Goal: Check status: Check status

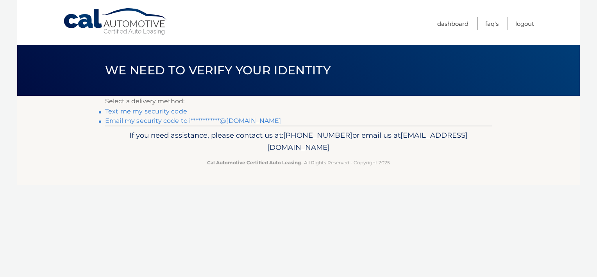
click at [151, 122] on link "**********" at bounding box center [193, 120] width 176 height 7
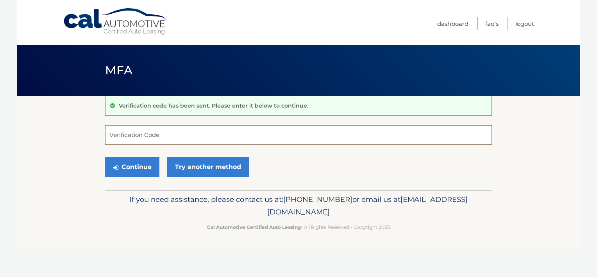
click at [154, 134] on input "Verification Code" at bounding box center [298, 135] width 387 height 20
paste input "084120"
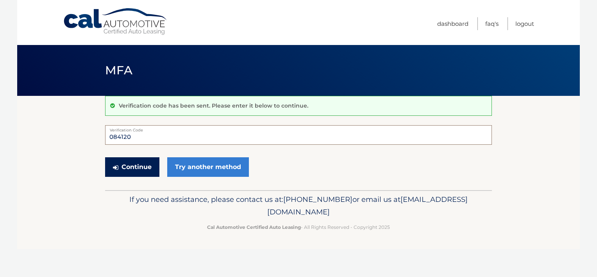
type input "084120"
click at [135, 166] on button "Continue" at bounding box center [132, 167] width 54 height 20
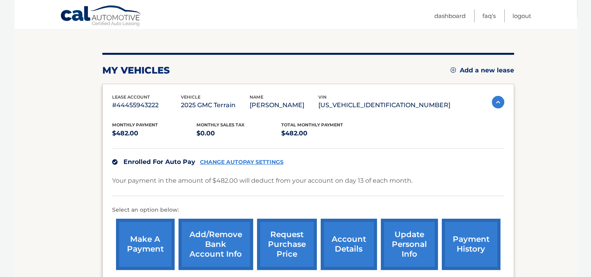
scroll to position [177, 0]
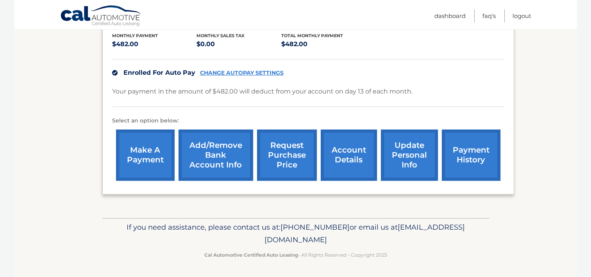
click at [346, 153] on link "account details" at bounding box center [349, 154] width 56 height 51
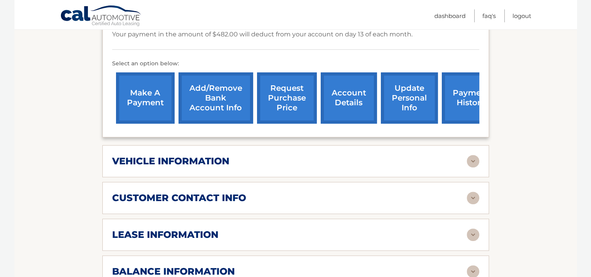
scroll to position [391, 0]
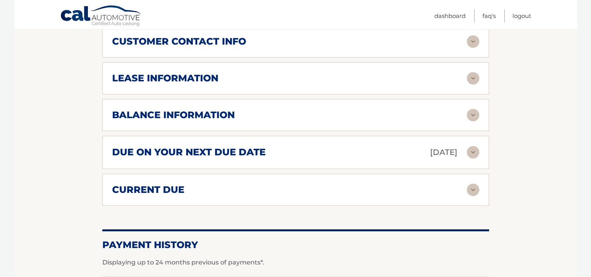
click at [235, 84] on div "lease information" at bounding box center [289, 78] width 355 height 12
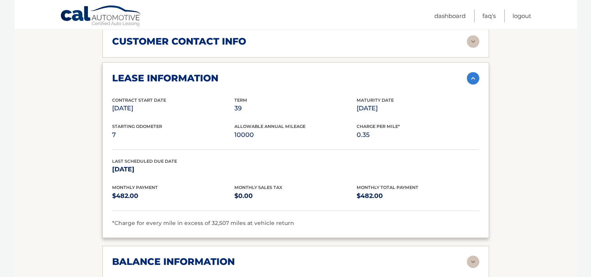
scroll to position [469, 0]
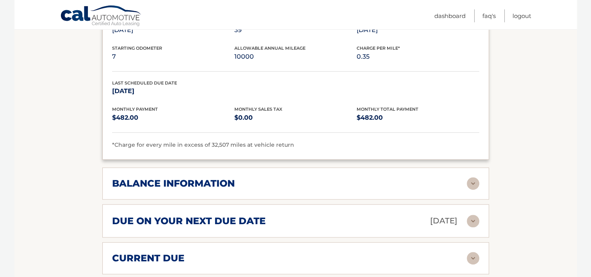
click at [337, 189] on div "balance information" at bounding box center [289, 183] width 355 height 12
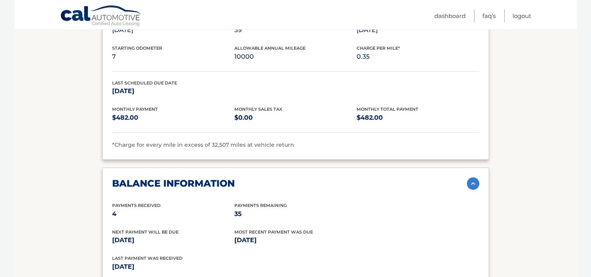
scroll to position [586, 0]
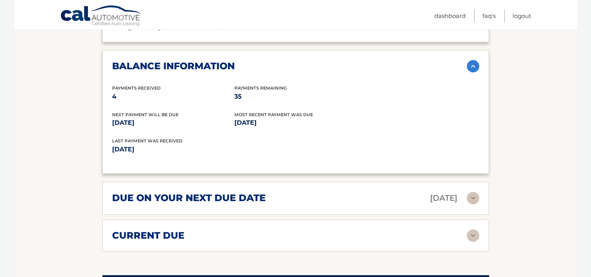
click at [311, 205] on div "due on your next due date Oct 13, 2025" at bounding box center [289, 198] width 355 height 14
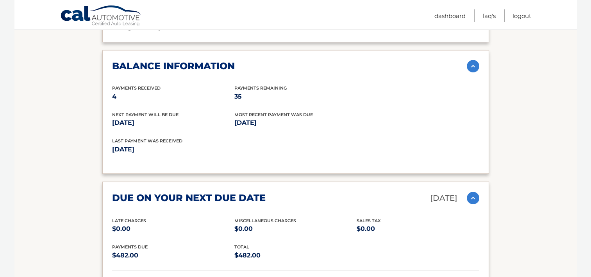
scroll to position [704, 0]
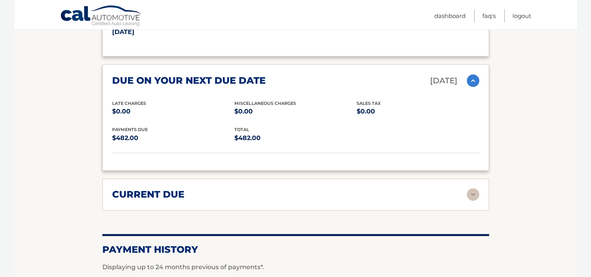
click at [306, 200] on div "current due" at bounding box center [289, 194] width 355 height 12
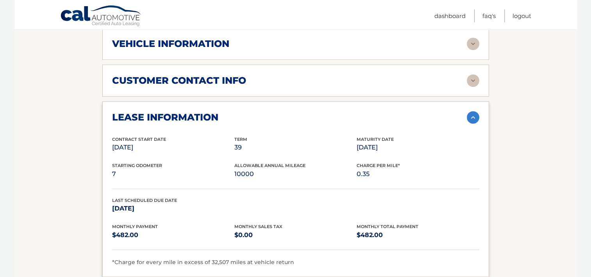
scroll to position [235, 0]
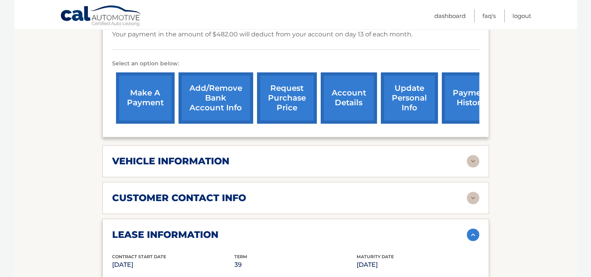
click at [299, 167] on div "vehicle information" at bounding box center [289, 161] width 355 height 12
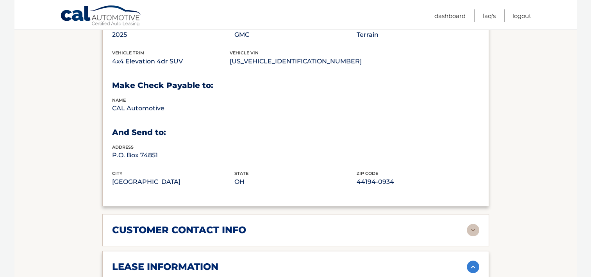
scroll to position [469, 0]
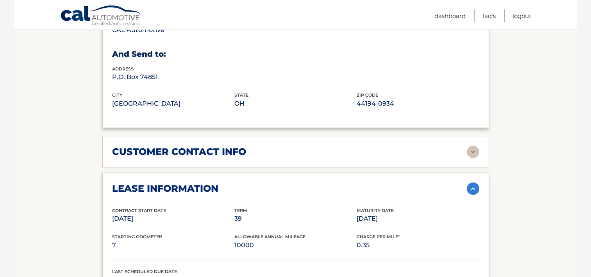
click at [295, 158] on div "customer contact info" at bounding box center [289, 152] width 355 height 12
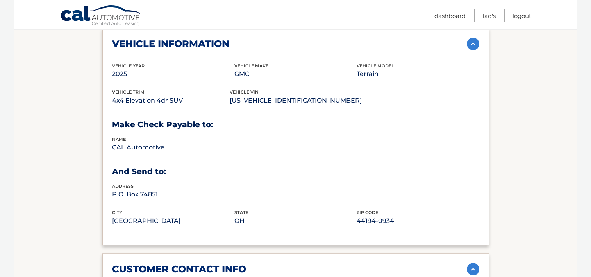
scroll to position [235, 0]
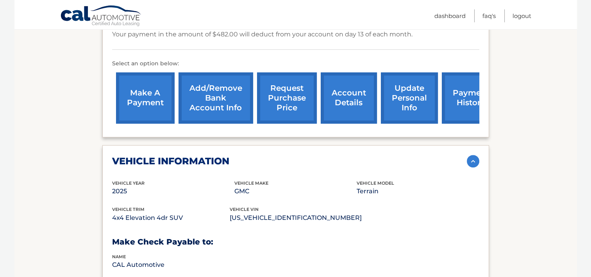
click at [360, 110] on link "account details" at bounding box center [349, 97] width 56 height 51
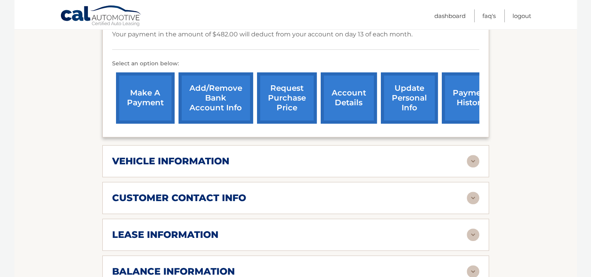
scroll to position [352, 0]
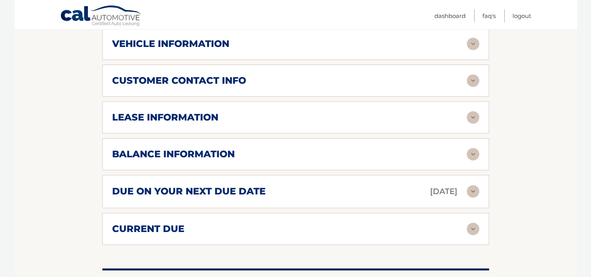
click at [463, 160] on div "balance information" at bounding box center [289, 154] width 355 height 12
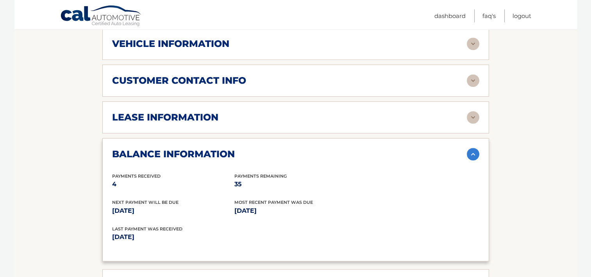
scroll to position [469, 0]
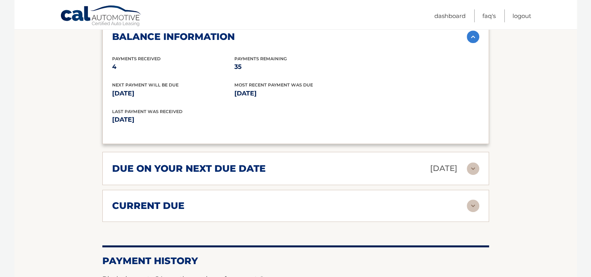
click at [451, 185] on div "due on your next due date Oct 13, 2025 Late Charges $0.00 Miscellaneous Charges…" at bounding box center [295, 168] width 387 height 33
click at [448, 175] on p "Oct 13, 2025" at bounding box center [443, 168] width 27 height 14
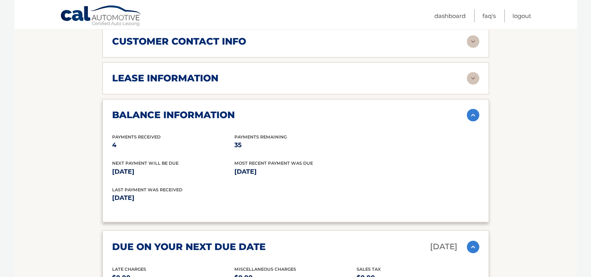
scroll to position [313, 0]
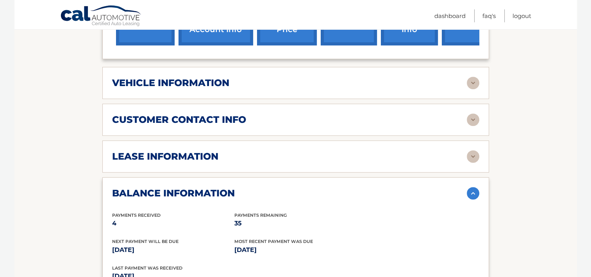
click at [465, 162] on div "lease information" at bounding box center [289, 156] width 355 height 12
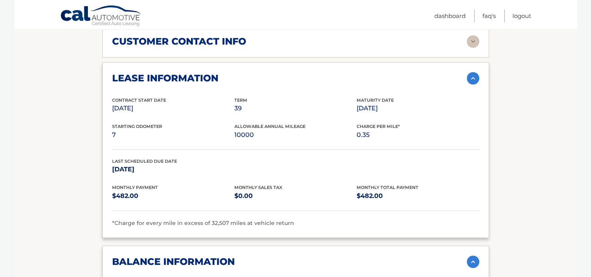
scroll to position [274, 0]
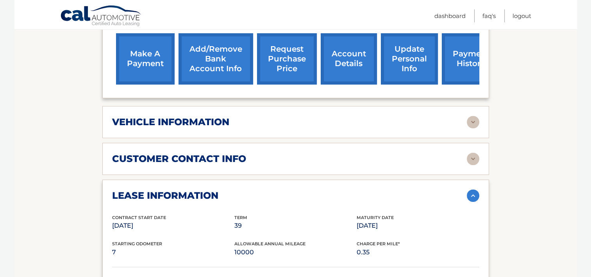
click at [465, 164] on div "customer contact info" at bounding box center [289, 159] width 355 height 12
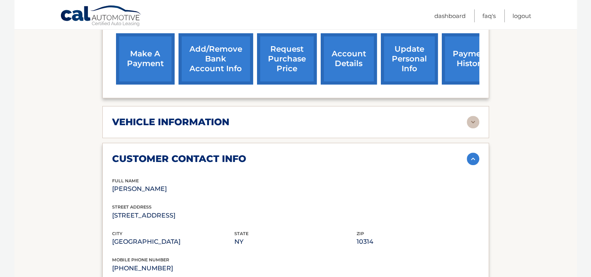
click at [476, 128] on img at bounding box center [473, 122] width 13 height 13
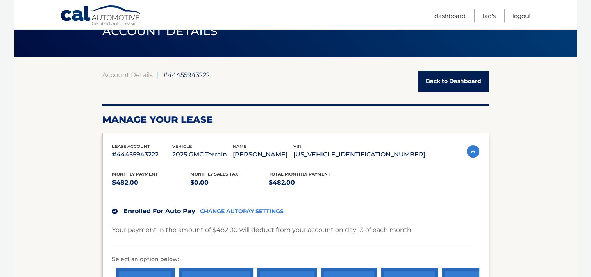
scroll to position [0, 0]
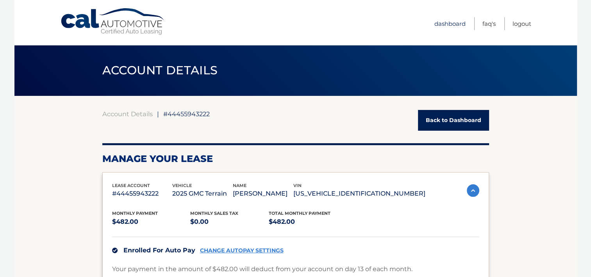
click at [455, 23] on link "Dashboard" at bounding box center [450, 23] width 31 height 13
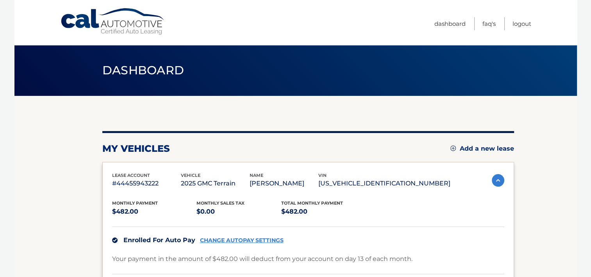
click at [158, 68] on span "Dashboard" at bounding box center [143, 70] width 82 height 14
click at [459, 23] on link "Dashboard" at bounding box center [450, 23] width 31 height 13
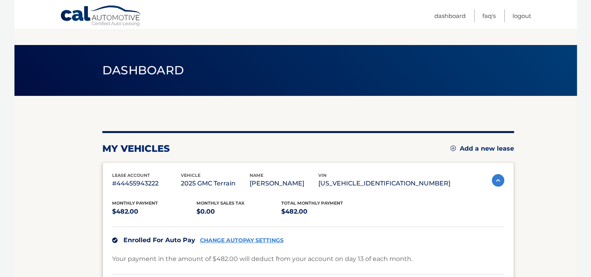
scroll to position [117, 0]
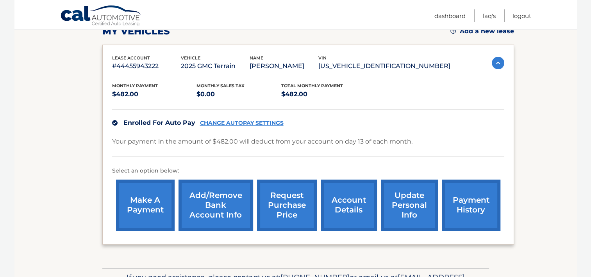
click at [348, 216] on link "account details" at bounding box center [349, 204] width 56 height 51
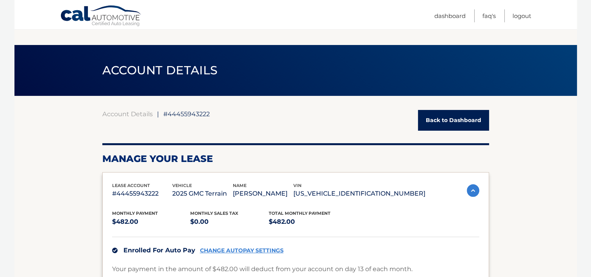
scroll to position [117, 0]
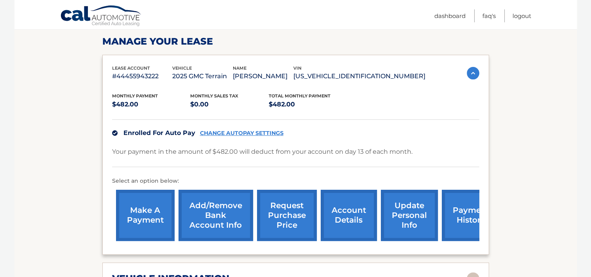
click at [478, 75] on img at bounding box center [473, 73] width 13 height 13
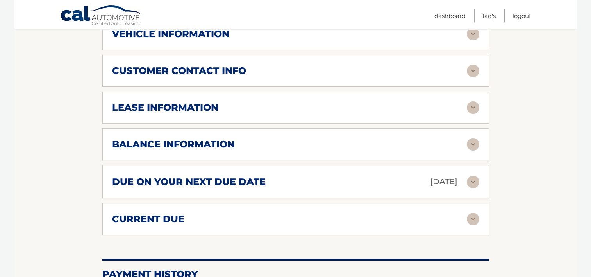
scroll to position [235, 0]
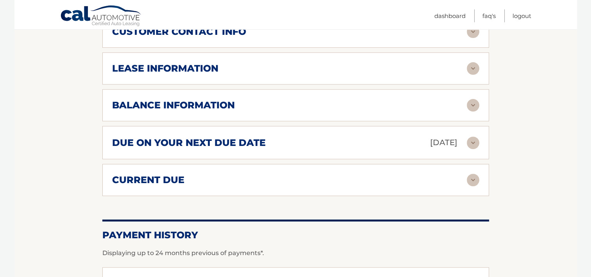
click at [293, 99] on div "lease account #44455943222 vehicle 2025 GMC Terrain name CALIXTRO PAVIA ESTUDIL…" at bounding box center [295, 66] width 387 height 259
click at [290, 107] on div "balance information Payments Received 4 Payments Remaining 35 Next Payment will…" at bounding box center [295, 105] width 387 height 32
click at [292, 111] on div "balance information" at bounding box center [289, 105] width 355 height 12
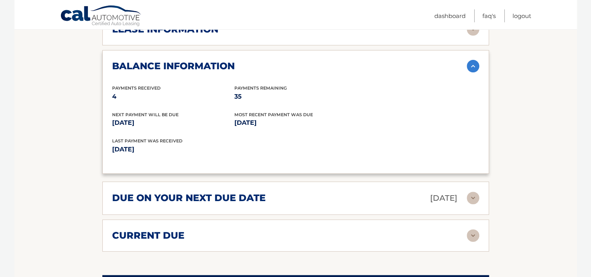
scroll to position [391, 0]
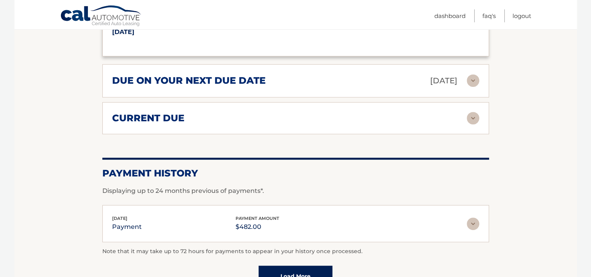
click at [333, 134] on div "current due Late Charges $0.00 Miscelleneous Charges* $0.00 Sales Tax $0.00 pay…" at bounding box center [295, 118] width 387 height 32
click at [347, 134] on div "current due Late Charges $0.00 Miscelleneous Charges* $0.00 Sales Tax $0.00 pay…" at bounding box center [295, 118] width 387 height 32
drag, startPoint x: 351, startPoint y: 134, endPoint x: 404, endPoint y: 138, distance: 52.6
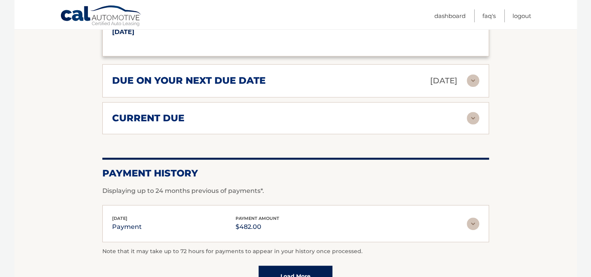
click at [351, 133] on div "current due Late Charges $0.00 Miscelleneous Charges* $0.00 Sales Tax $0.00 pay…" at bounding box center [295, 118] width 387 height 32
click at [461, 124] on div "current due" at bounding box center [289, 118] width 355 height 12
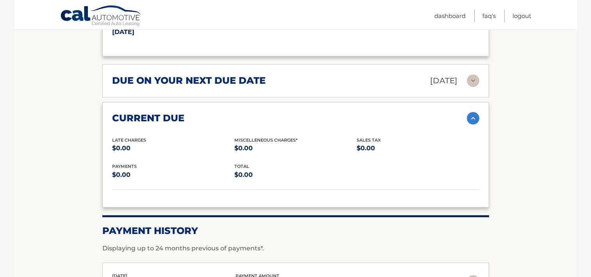
click at [462, 88] on div "due on your next due date [DATE]" at bounding box center [289, 81] width 355 height 14
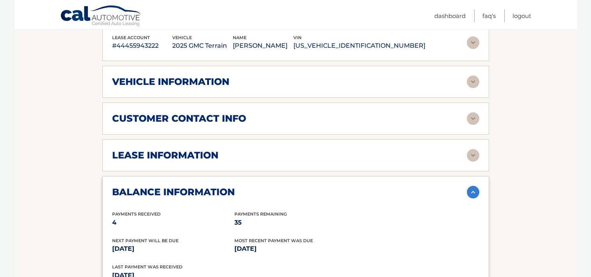
scroll to position [30, 0]
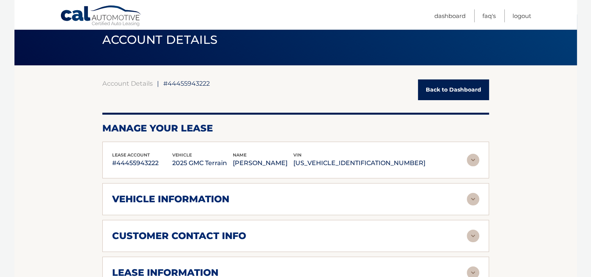
click at [456, 83] on link "Back to Dashboard" at bounding box center [453, 89] width 71 height 21
click at [460, 84] on link "Back to Dashboard" at bounding box center [453, 89] width 71 height 21
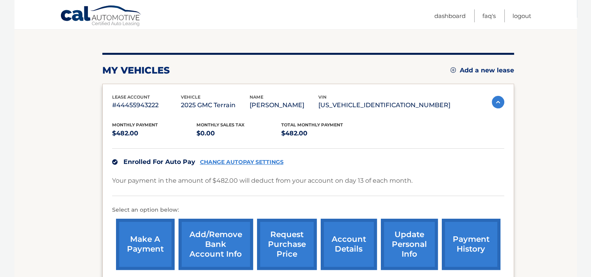
scroll to position [177, 0]
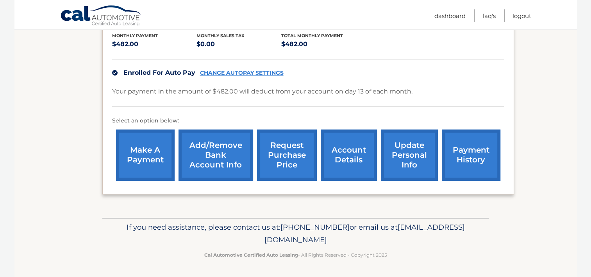
click at [279, 161] on link "request purchase price" at bounding box center [287, 154] width 60 height 51
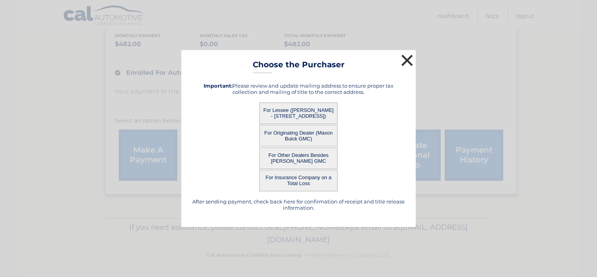
click at [407, 59] on button "×" at bounding box center [407, 60] width 16 height 16
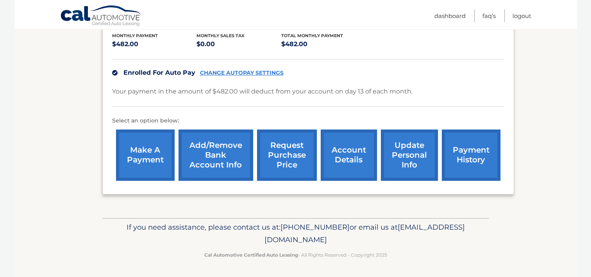
click at [346, 159] on link "account details" at bounding box center [349, 154] width 56 height 51
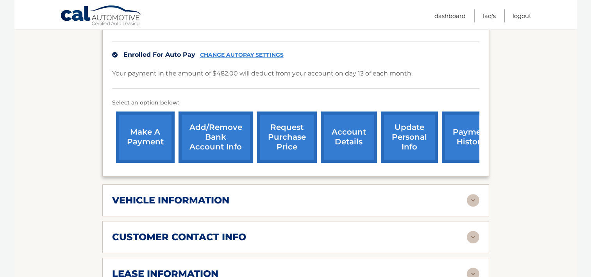
scroll to position [274, 0]
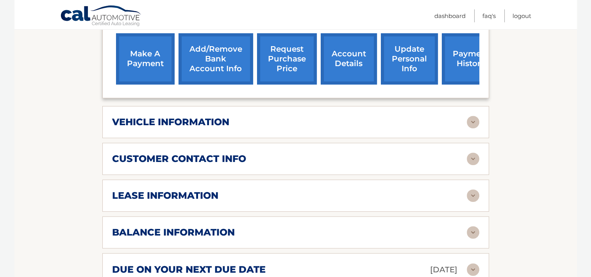
click at [258, 128] on div "vehicle information" at bounding box center [289, 122] width 355 height 12
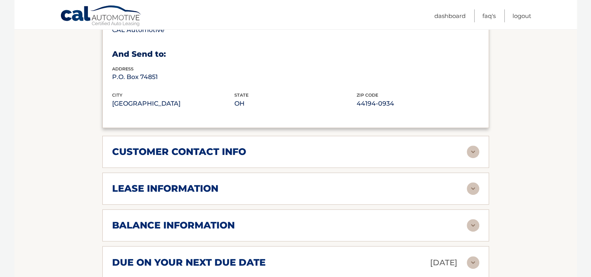
scroll to position [508, 0]
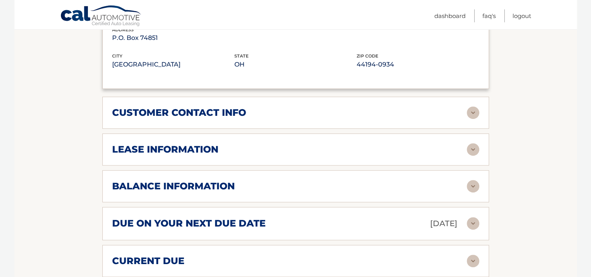
click at [265, 129] on div "customer contact info full name [PERSON_NAME] street address [STREET_ADDRESS] c…" at bounding box center [295, 113] width 387 height 32
click at [265, 118] on div "customer contact info" at bounding box center [289, 113] width 355 height 12
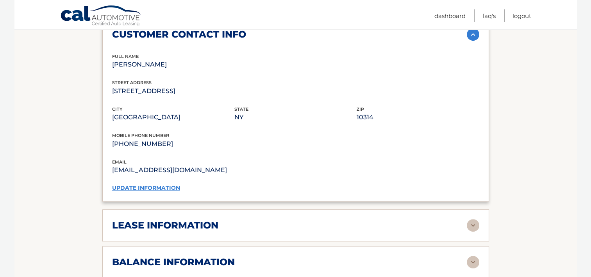
scroll to position [664, 0]
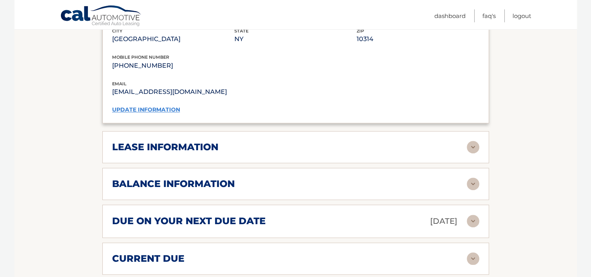
click at [270, 153] on div "lease information" at bounding box center [289, 147] width 355 height 12
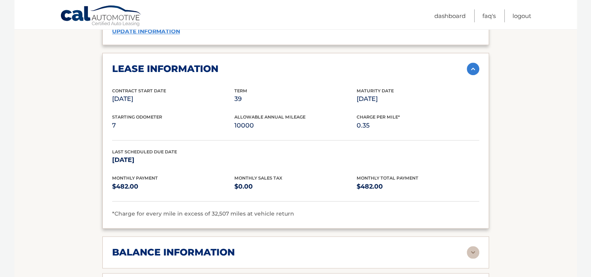
scroll to position [860, 0]
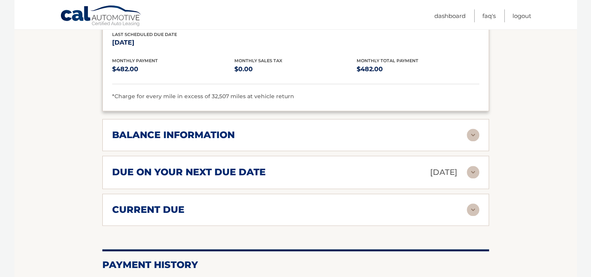
click at [270, 151] on div "balance information Payments Received 4 Payments Remaining 35 Next Payment will…" at bounding box center [295, 135] width 387 height 32
click at [270, 141] on div "balance information" at bounding box center [289, 135] width 355 height 12
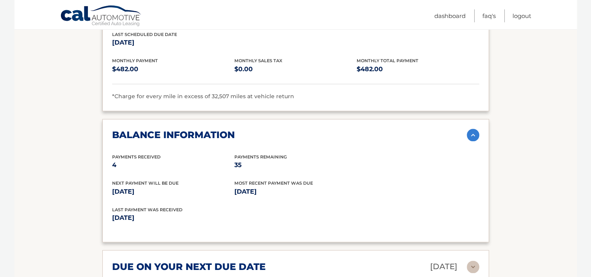
scroll to position [1016, 0]
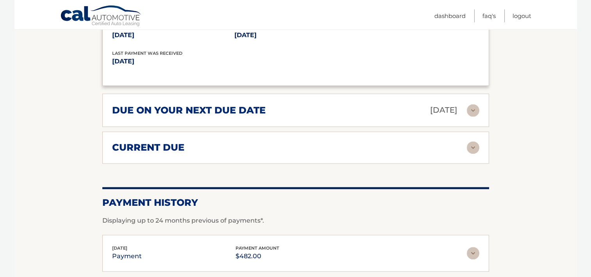
click at [271, 116] on div "due on your next due date Oct 13, 2025" at bounding box center [289, 110] width 355 height 14
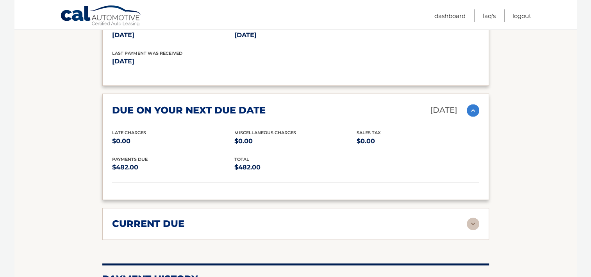
scroll to position [1133, 0]
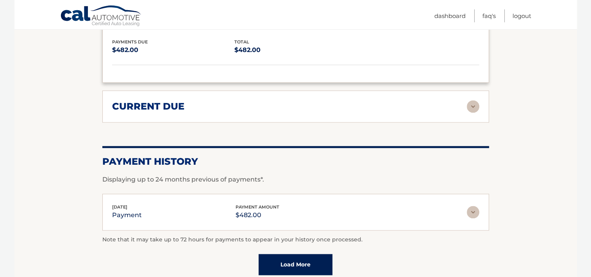
click at [270, 111] on div "current due" at bounding box center [289, 106] width 355 height 12
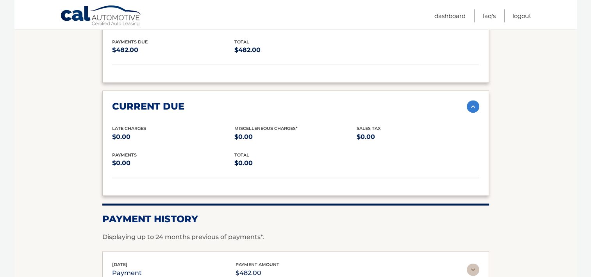
scroll to position [1251, 0]
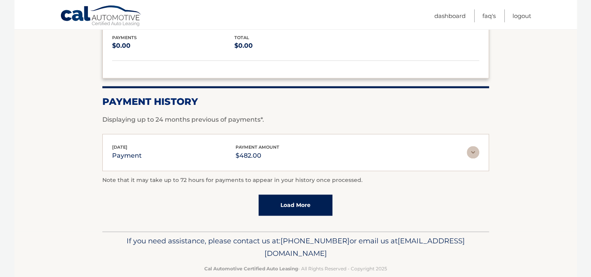
click at [317, 199] on link "Load More" at bounding box center [296, 204] width 74 height 21
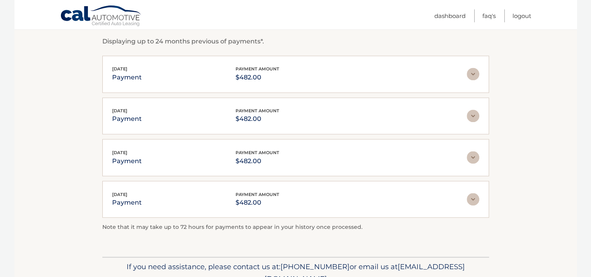
scroll to position [1368, 0]
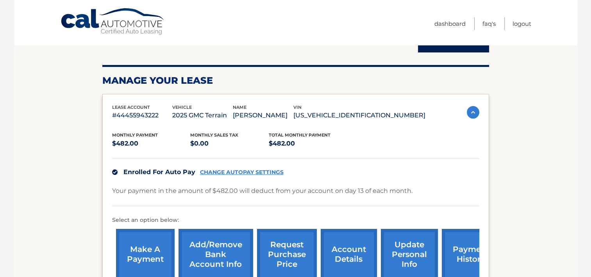
scroll to position [0, 0]
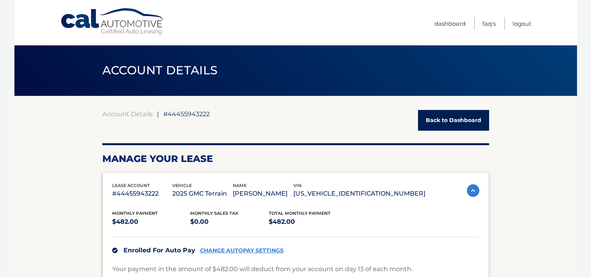
drag, startPoint x: 168, startPoint y: 28, endPoint x: 97, endPoint y: 20, distance: 71.7
click at [97, 20] on div "Cal Automotive Menu Dashboard FAQ's Logout" at bounding box center [295, 22] width 563 height 45
click at [97, 20] on link "Cal Automotive" at bounding box center [113, 22] width 106 height 28
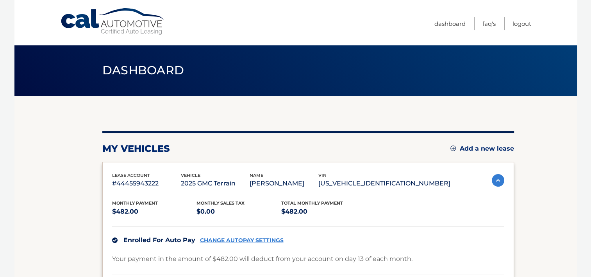
drag, startPoint x: 0, startPoint y: 0, endPoint x: 170, endPoint y: 34, distance: 173.3
click at [170, 33] on div "Cal Automotive Menu Dashboard FAQ's Logout" at bounding box center [295, 22] width 563 height 45
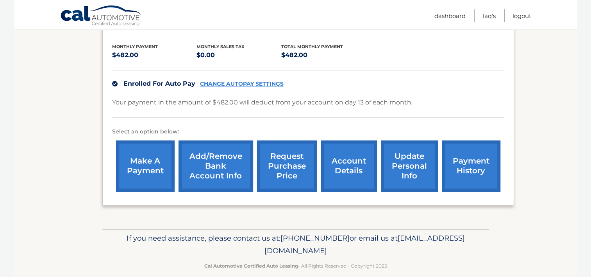
click at [354, 179] on link "account details" at bounding box center [349, 165] width 56 height 51
click at [479, 175] on link "payment history" at bounding box center [471, 165] width 59 height 51
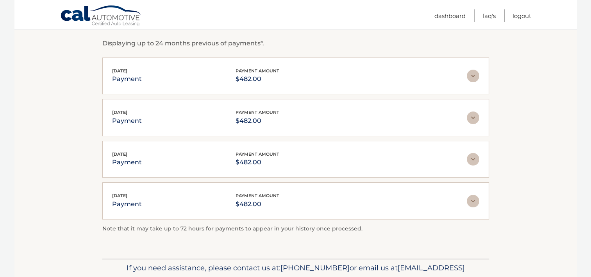
scroll to position [55, 0]
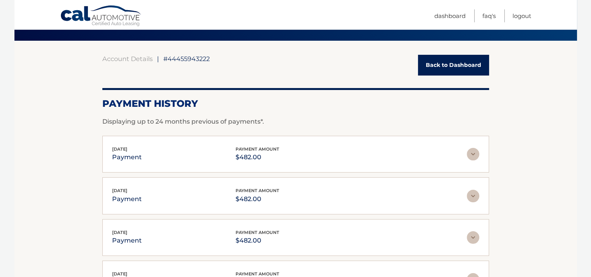
click at [105, 20] on link "Cal Automotive" at bounding box center [101, 16] width 82 height 23
